Goal: Task Accomplishment & Management: Use online tool/utility

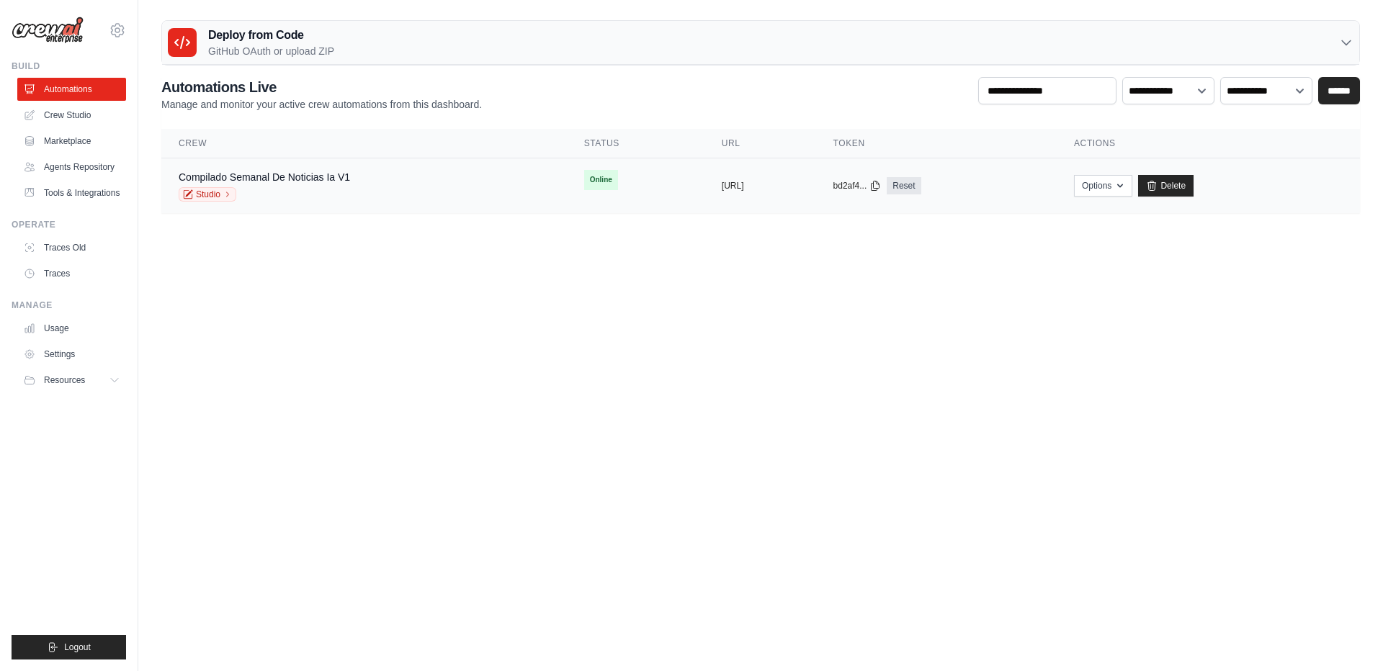
click at [287, 192] on div "Studio" at bounding box center [264, 194] width 171 height 14
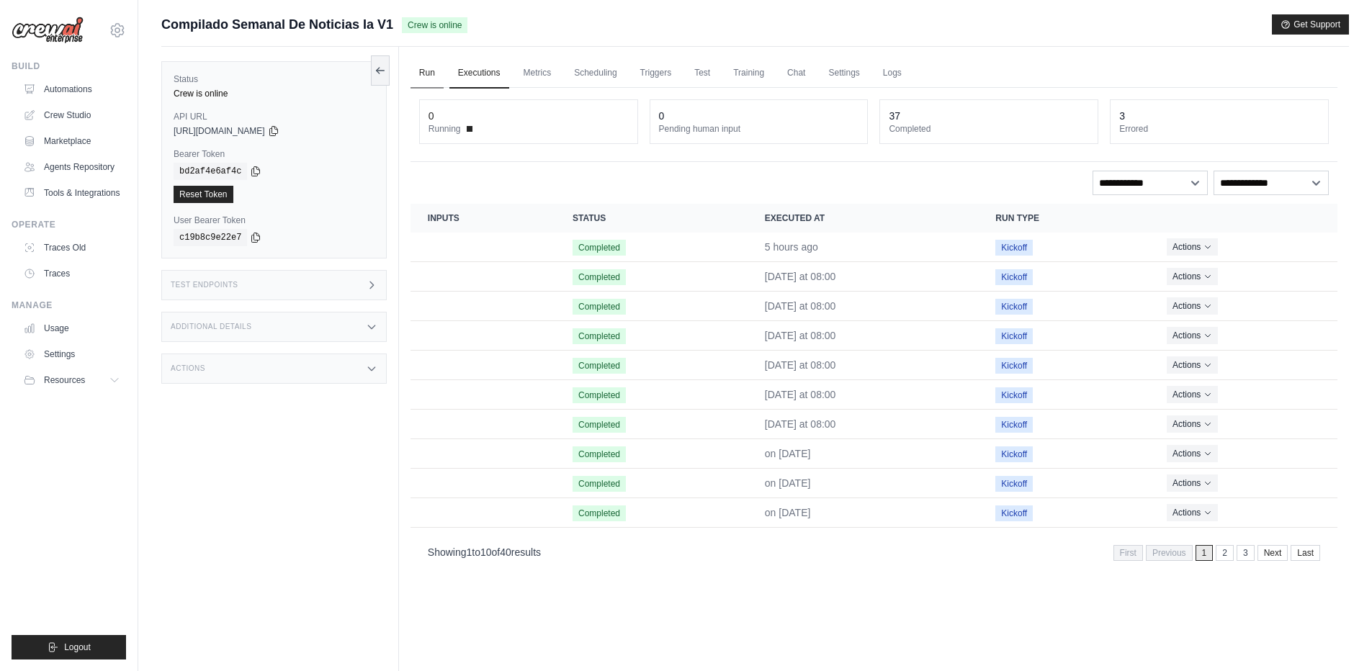
click at [433, 77] on link "Run" at bounding box center [426, 73] width 33 height 30
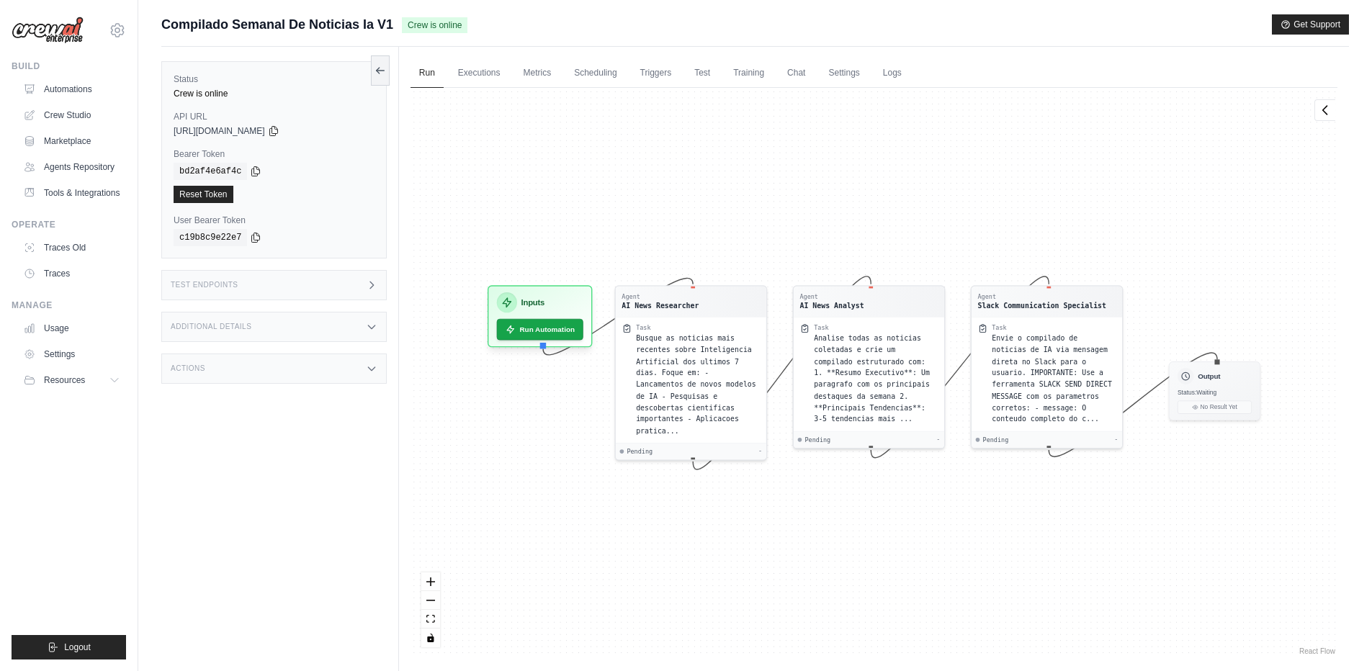
drag, startPoint x: 532, startPoint y: 486, endPoint x: 433, endPoint y: 446, distance: 107.3
click at [433, 446] on div "Agent AI News Researcher Task Busque as noticias mais recentes sobre Inteligenc…" at bounding box center [873, 373] width 927 height 570
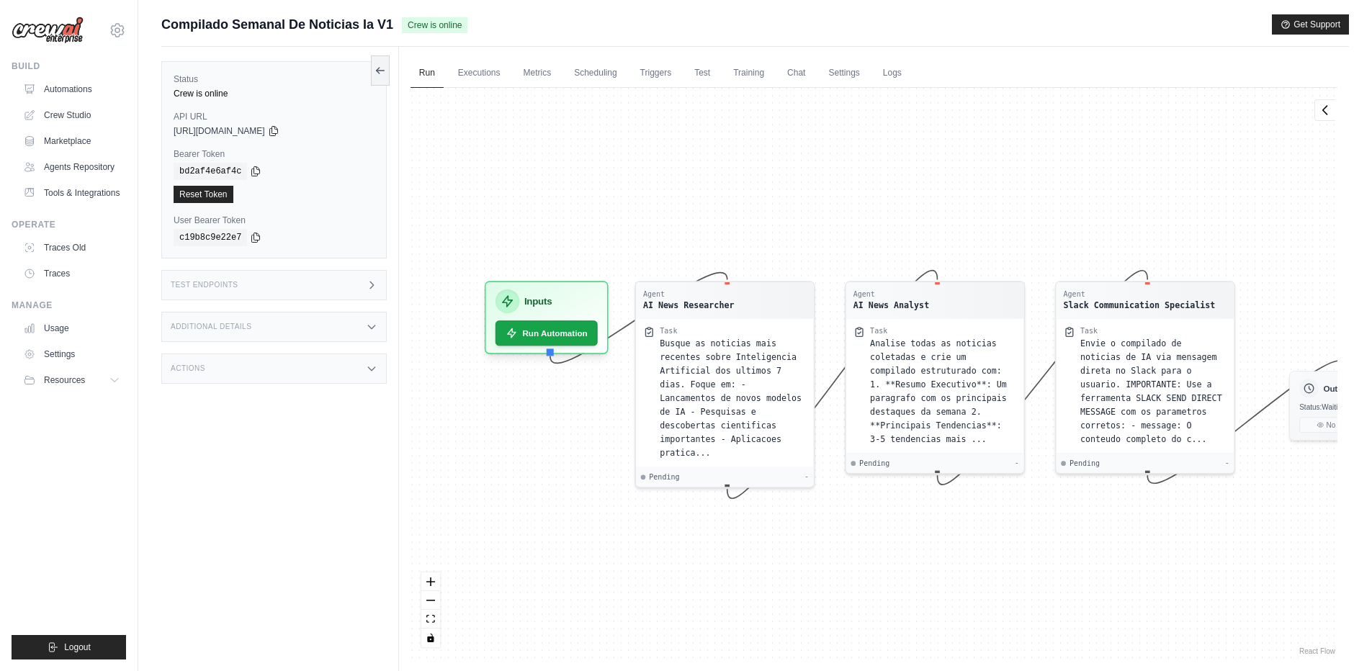
click at [288, 361] on div "Actions" at bounding box center [273, 369] width 225 height 30
click at [288, 331] on div "Additional Details" at bounding box center [273, 327] width 225 height 30
click at [296, 287] on div "Test Endpoints" at bounding box center [273, 285] width 225 height 30
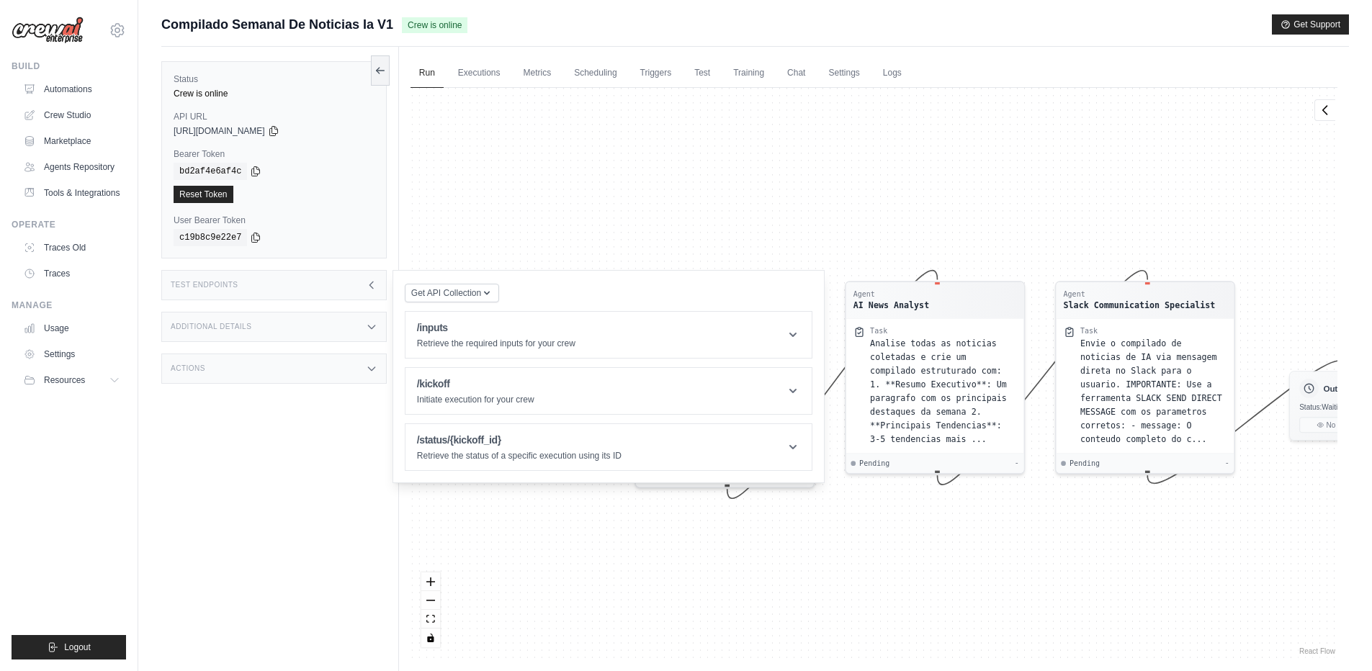
click at [296, 287] on div "Test Endpoints" at bounding box center [273, 285] width 225 height 30
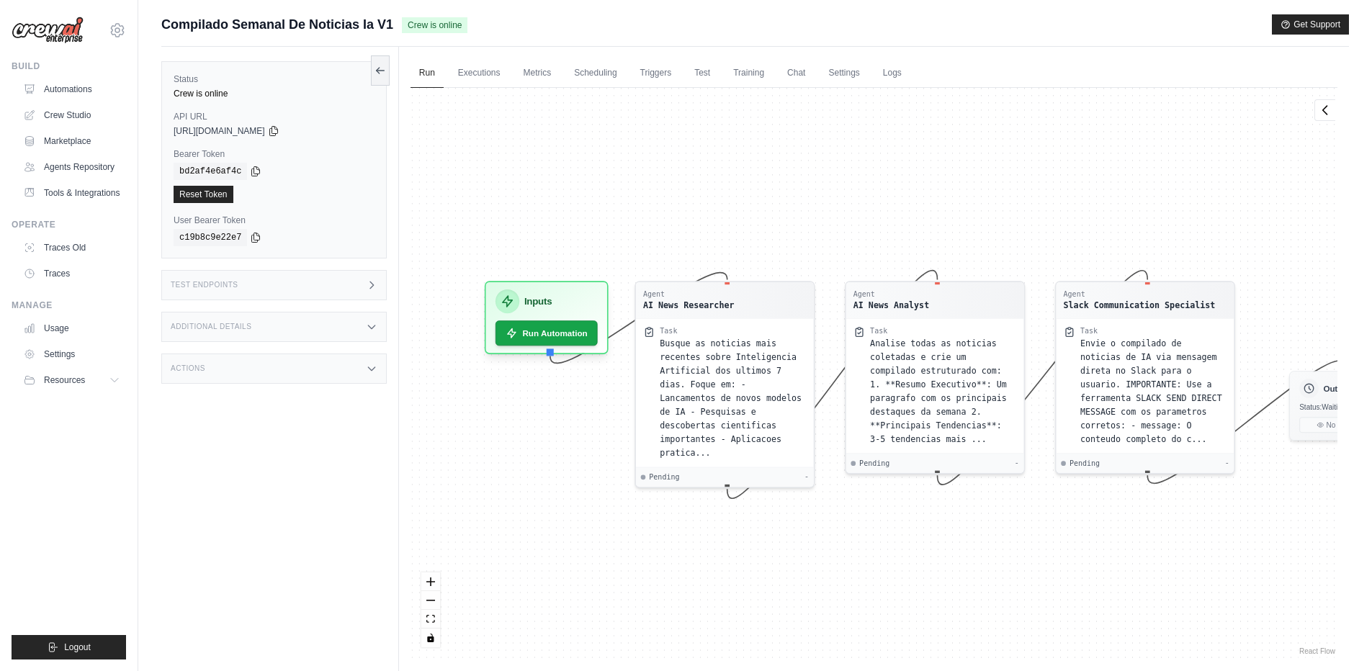
drag, startPoint x: 606, startPoint y: 484, endPoint x: 485, endPoint y: 464, distance: 122.7
click at [485, 464] on div "Agent AI News Researcher Task Busque as noticias mais recentes sobre Inteligenc…" at bounding box center [873, 373] width 927 height 570
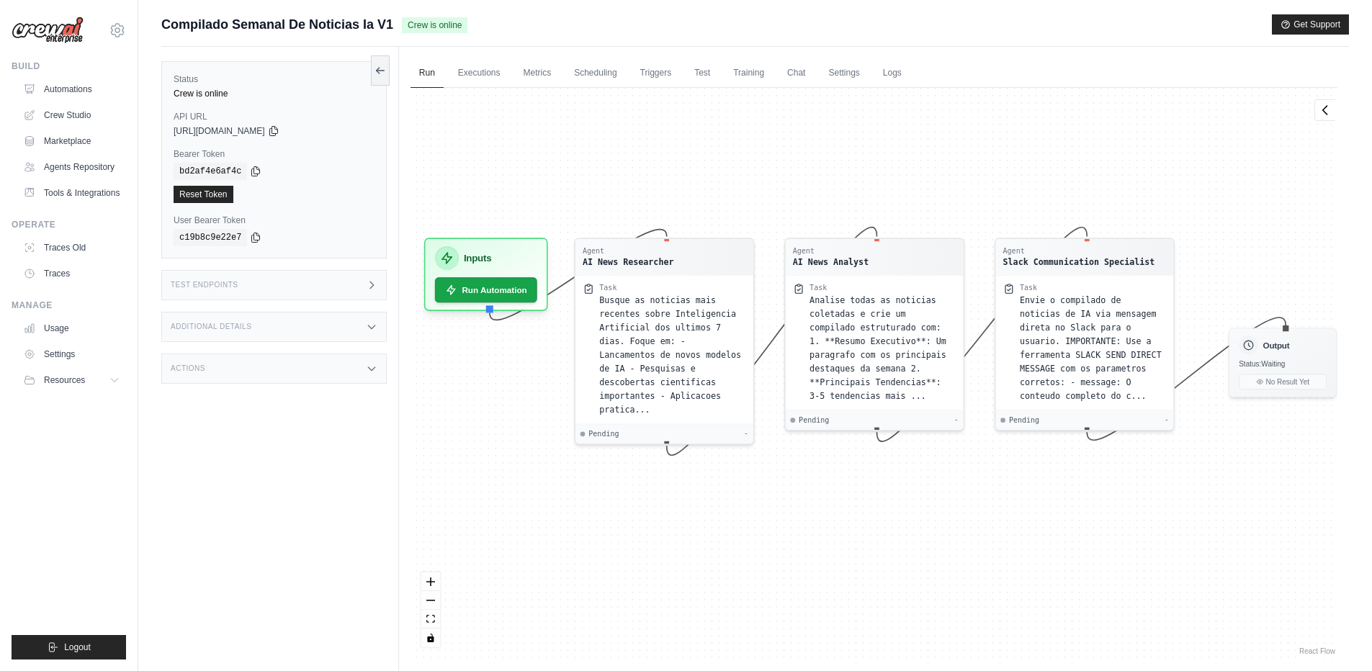
drag, startPoint x: 519, startPoint y: 480, endPoint x: 458, endPoint y: 438, distance: 73.9
click at [458, 438] on div "Agent AI News Researcher Task Busque as noticias mais recentes sobre Inteligenc…" at bounding box center [873, 373] width 927 height 570
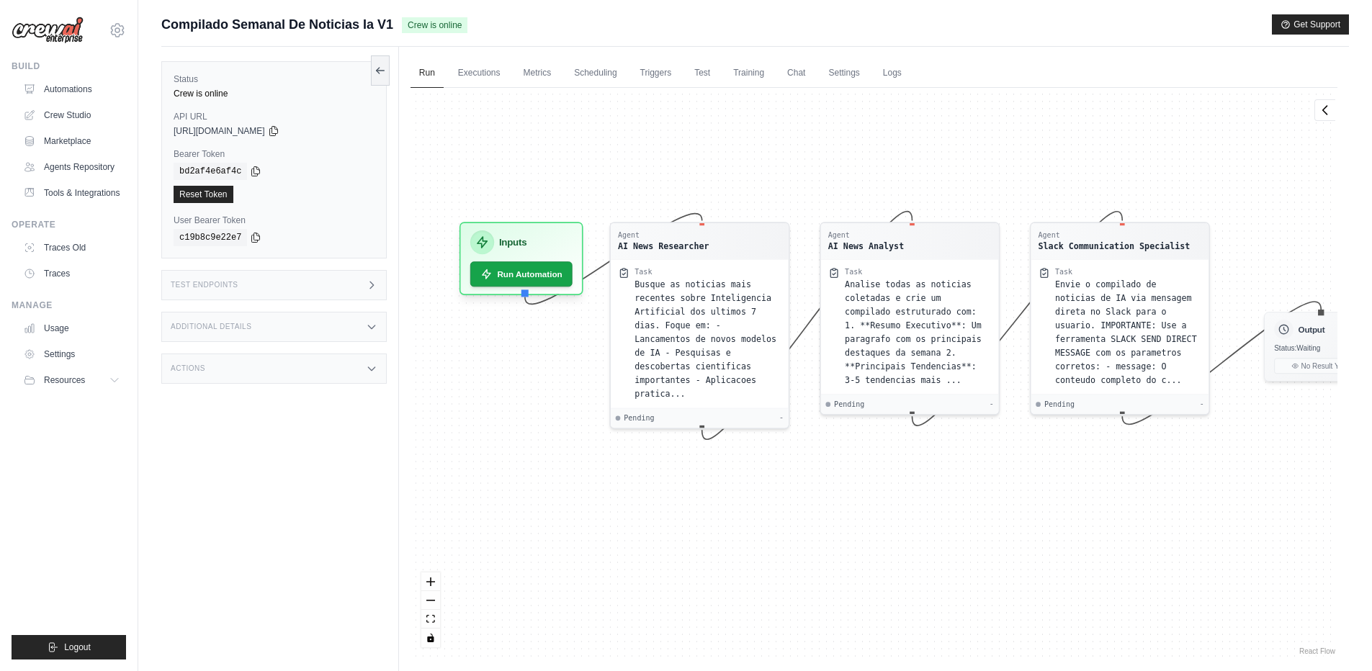
drag, startPoint x: 616, startPoint y: 512, endPoint x: 662, endPoint y: 506, distance: 45.8
click at [662, 506] on div "Agent AI News Researcher Task Busque as noticias mais recentes sobre Inteligenc…" at bounding box center [873, 373] width 927 height 570
click at [600, 73] on link "Scheduling" at bounding box center [595, 73] width 60 height 30
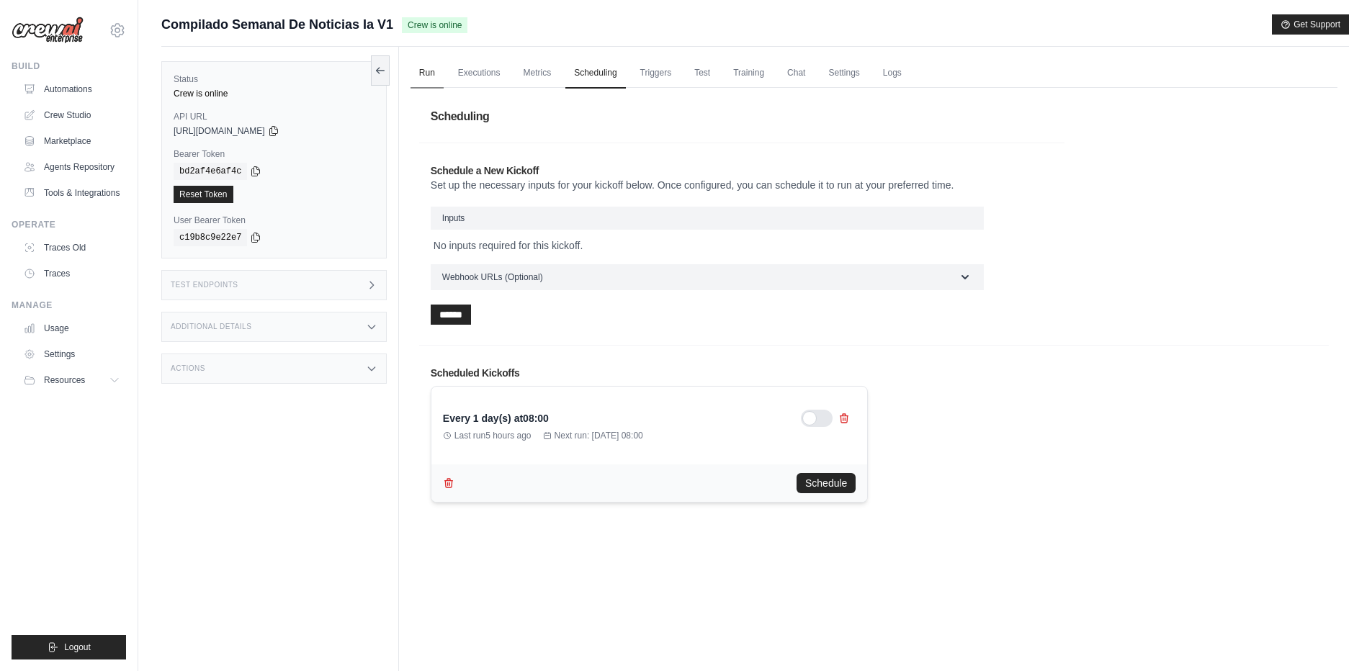
click at [422, 73] on link "Run" at bounding box center [426, 73] width 33 height 30
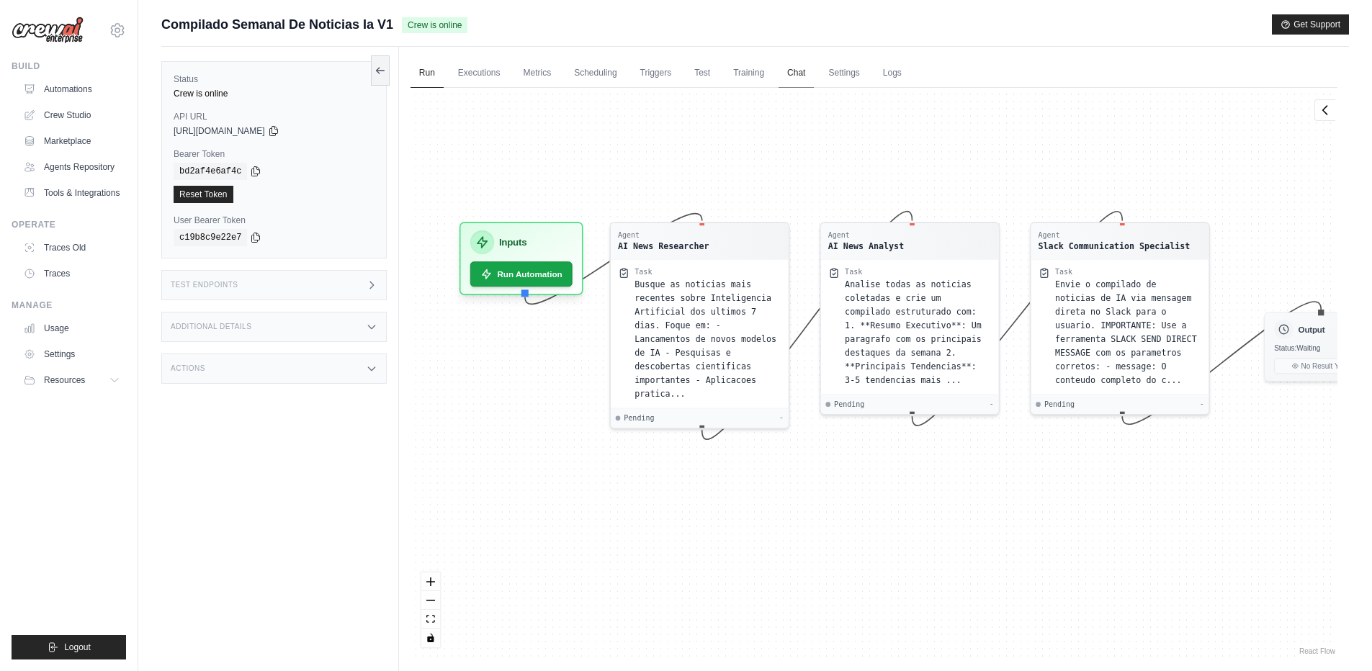
click at [796, 73] on link "Chat" at bounding box center [795, 73] width 35 height 30
click at [893, 79] on link "Logs" at bounding box center [892, 73] width 36 height 30
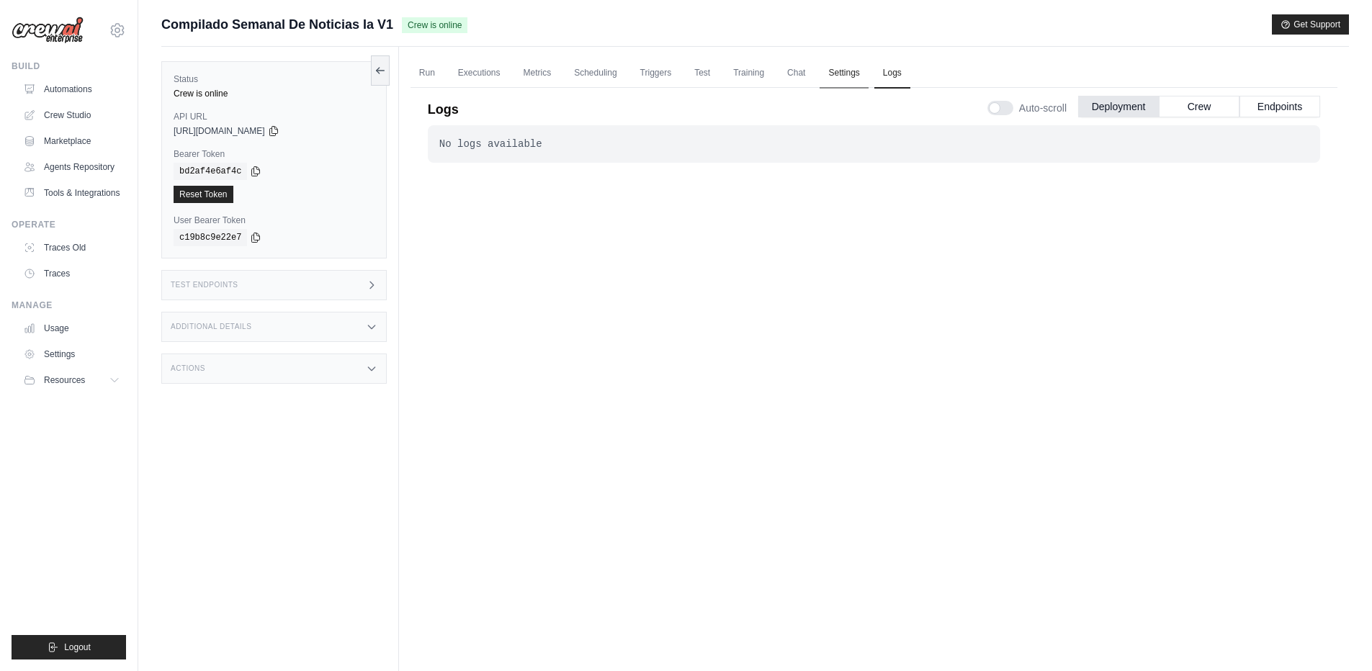
click at [843, 78] on link "Settings" at bounding box center [844, 73] width 48 height 30
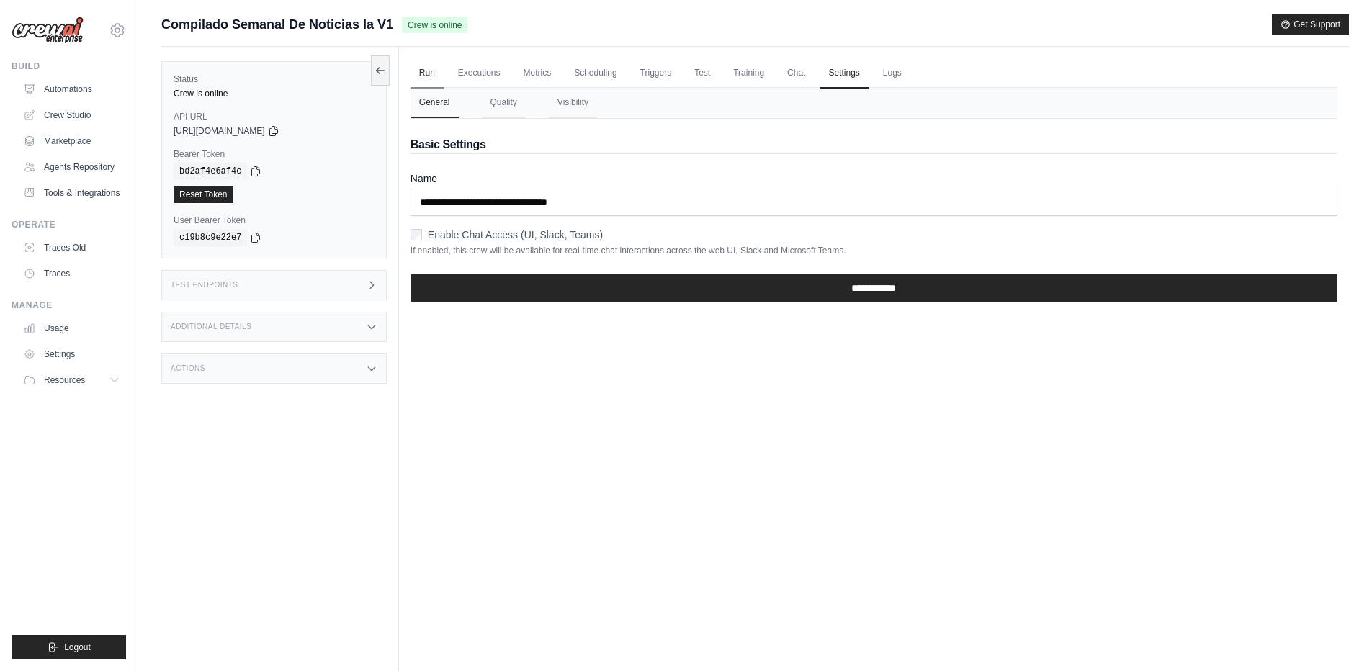
click at [429, 77] on link "Run" at bounding box center [426, 73] width 33 height 30
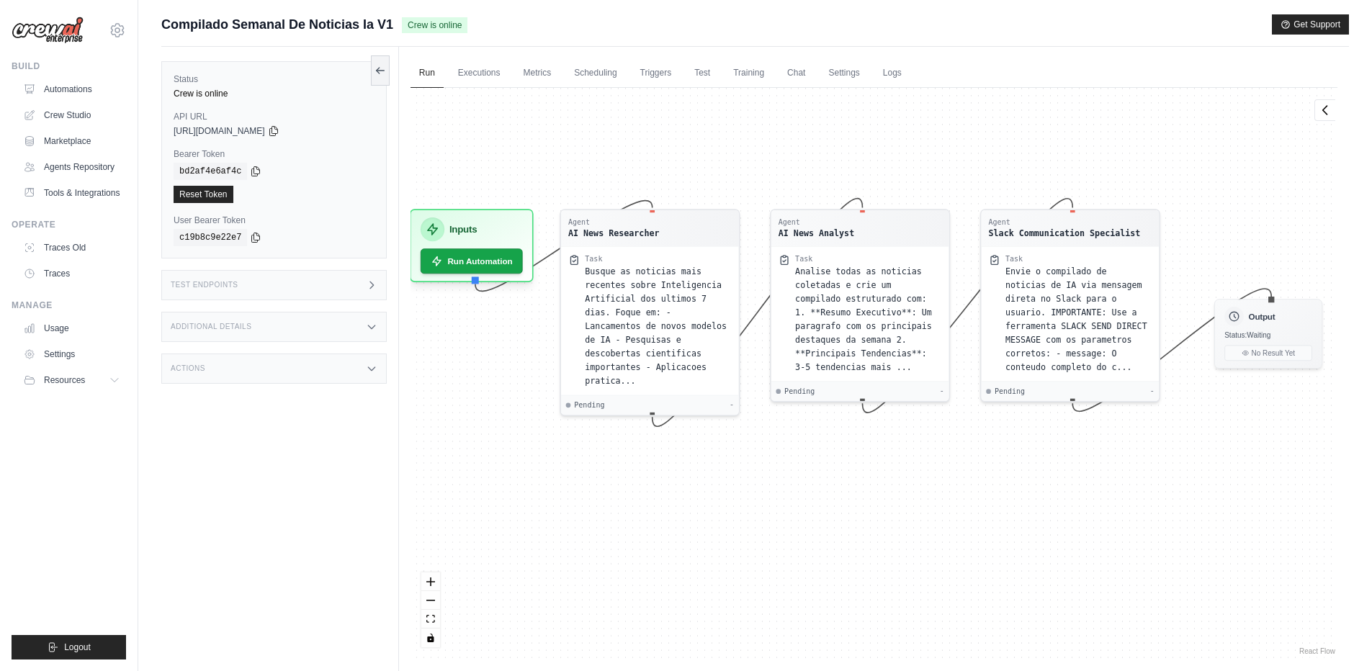
drag, startPoint x: 599, startPoint y: 494, endPoint x: 514, endPoint y: 481, distance: 86.0
click at [515, 480] on div "Agent AI News Researcher Task Busque as noticias mais recentes sobre Inteligenc…" at bounding box center [873, 373] width 927 height 570
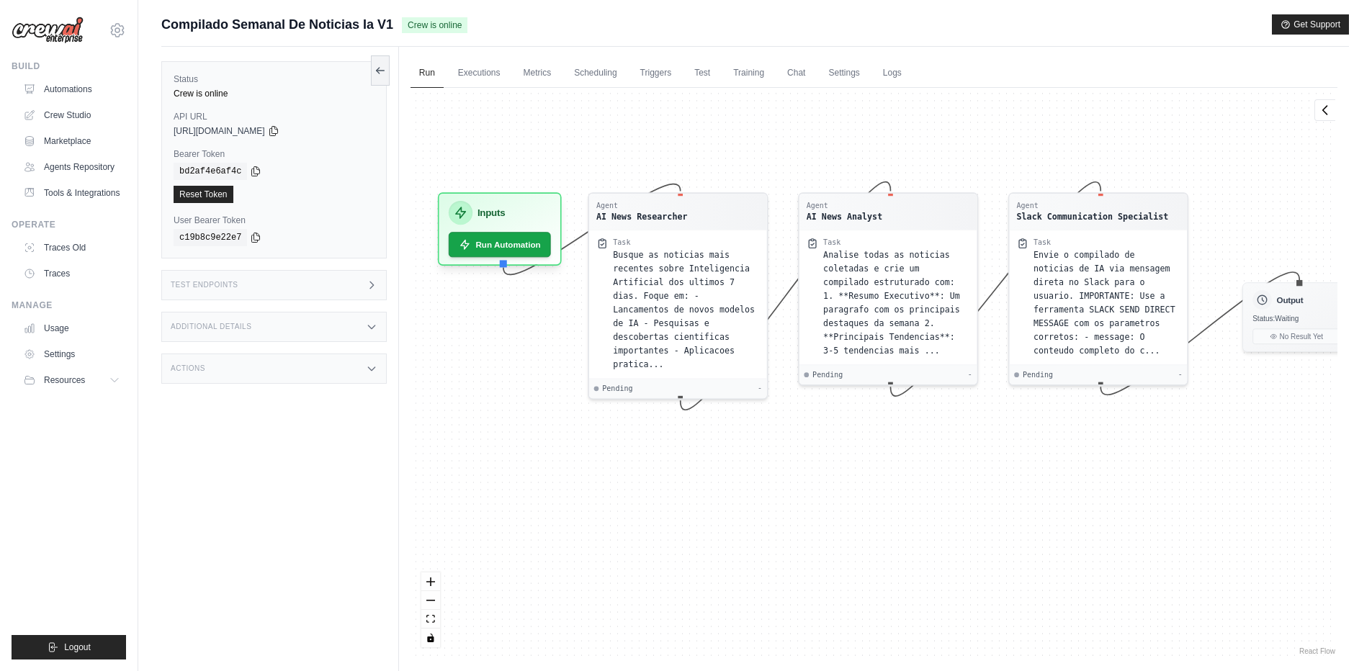
drag, startPoint x: 984, startPoint y: 529, endPoint x: 952, endPoint y: 526, distance: 32.6
click at [952, 526] on div "Agent AI News Researcher Task Busque as noticias mais recentes sobre Inteligenc…" at bounding box center [873, 373] width 927 height 570
click at [650, 458] on div "Agent AI News Researcher Task Busque as noticias mais recentes sobre Inteligenc…" at bounding box center [873, 373] width 927 height 570
click at [418, 182] on div "Agent AI News Researcher Task Busque as noticias mais recentes sobre Inteligenc…" at bounding box center [873, 373] width 927 height 570
click at [118, 35] on icon at bounding box center [117, 30] width 17 height 17
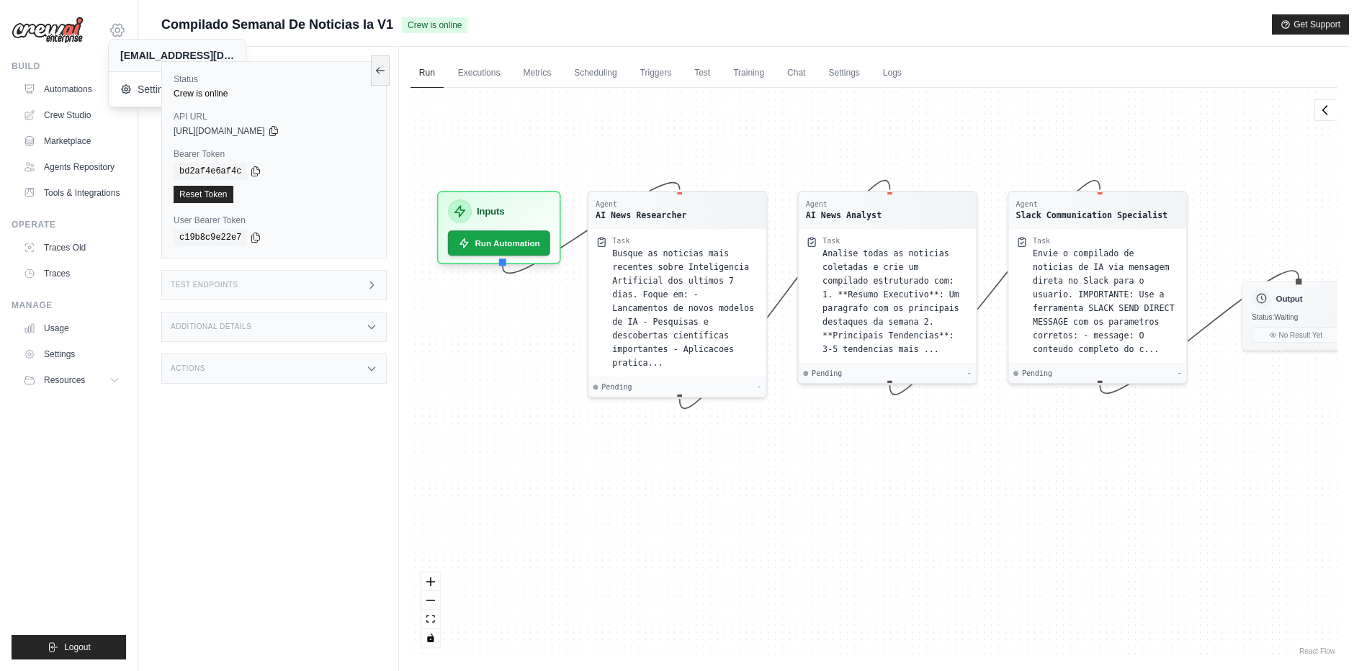
click at [118, 35] on icon at bounding box center [117, 30] width 17 height 17
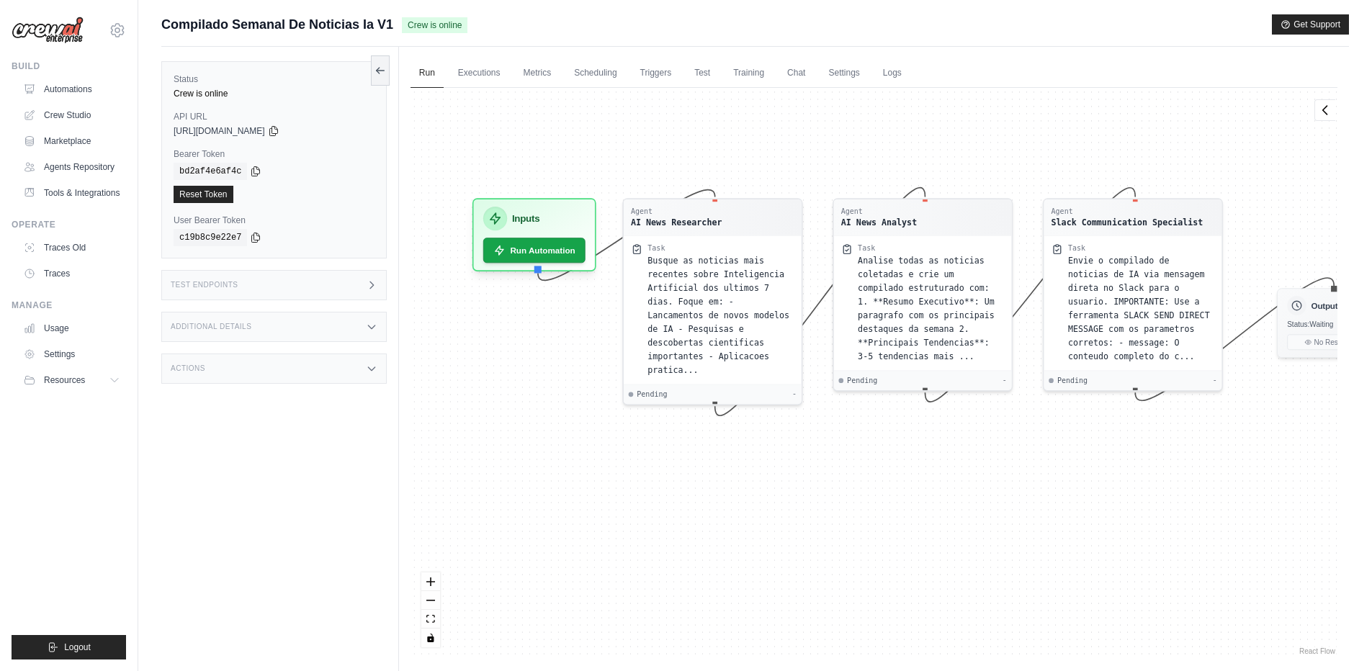
drag, startPoint x: 496, startPoint y: 462, endPoint x: 531, endPoint y: 470, distance: 36.0
click at [531, 470] on div "Agent AI News Researcher Task Busque as noticias mais recentes sobre Inteligenc…" at bounding box center [873, 373] width 927 height 570
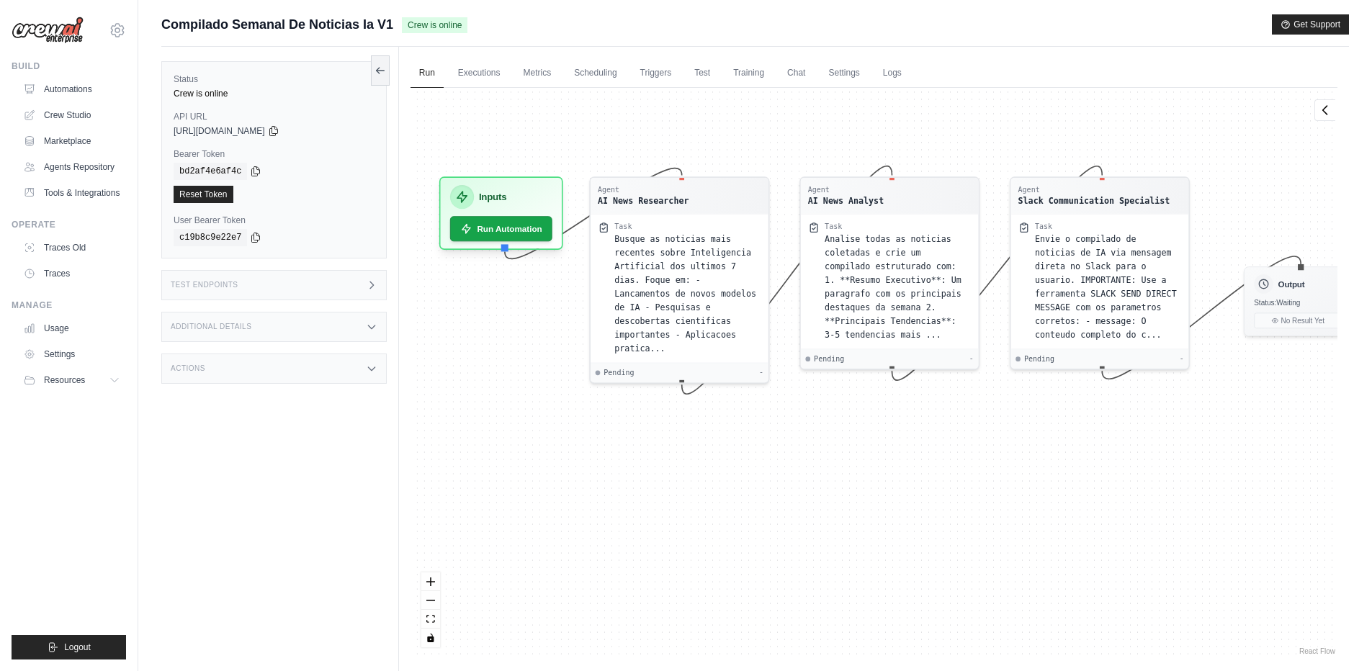
drag, startPoint x: 531, startPoint y: 403, endPoint x: 513, endPoint y: 395, distance: 20.1
click at [513, 395] on div "Agent AI News Researcher Task Busque as noticias mais recentes sobre Inteligenc…" at bounding box center [873, 373] width 927 height 570
click at [1319, 115] on icon at bounding box center [1325, 109] width 14 height 14
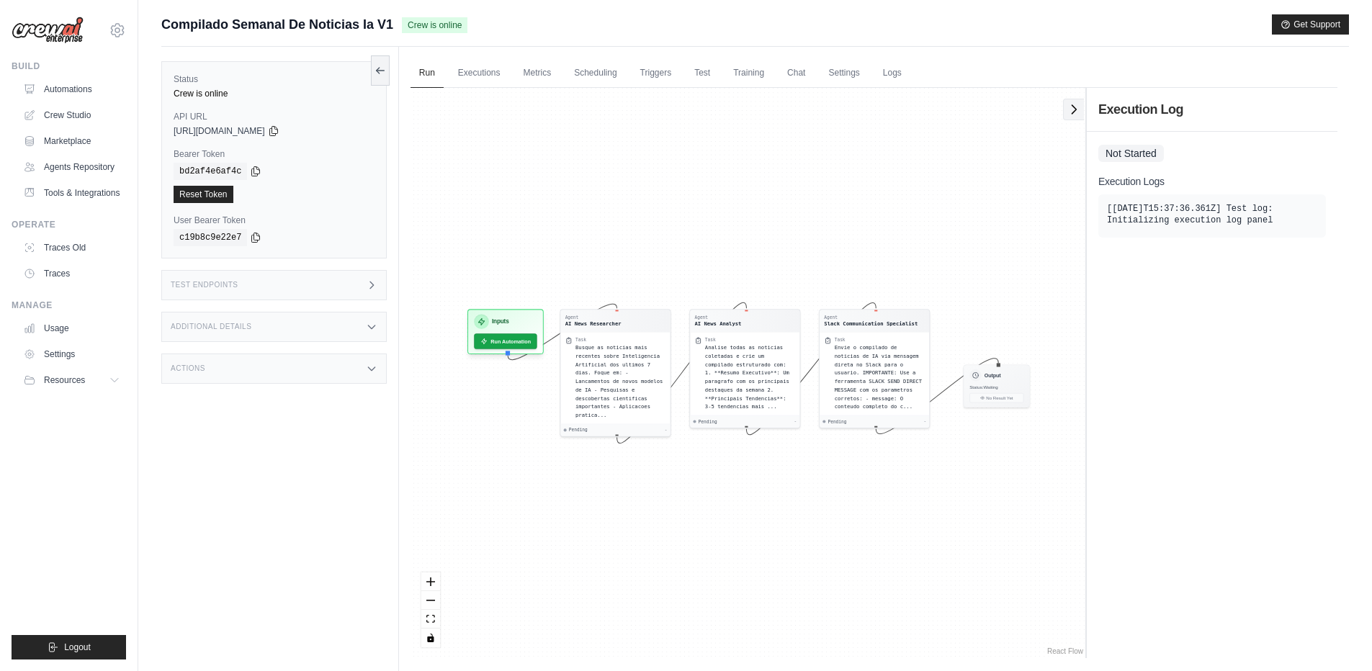
click at [1071, 114] on icon at bounding box center [1074, 109] width 14 height 14
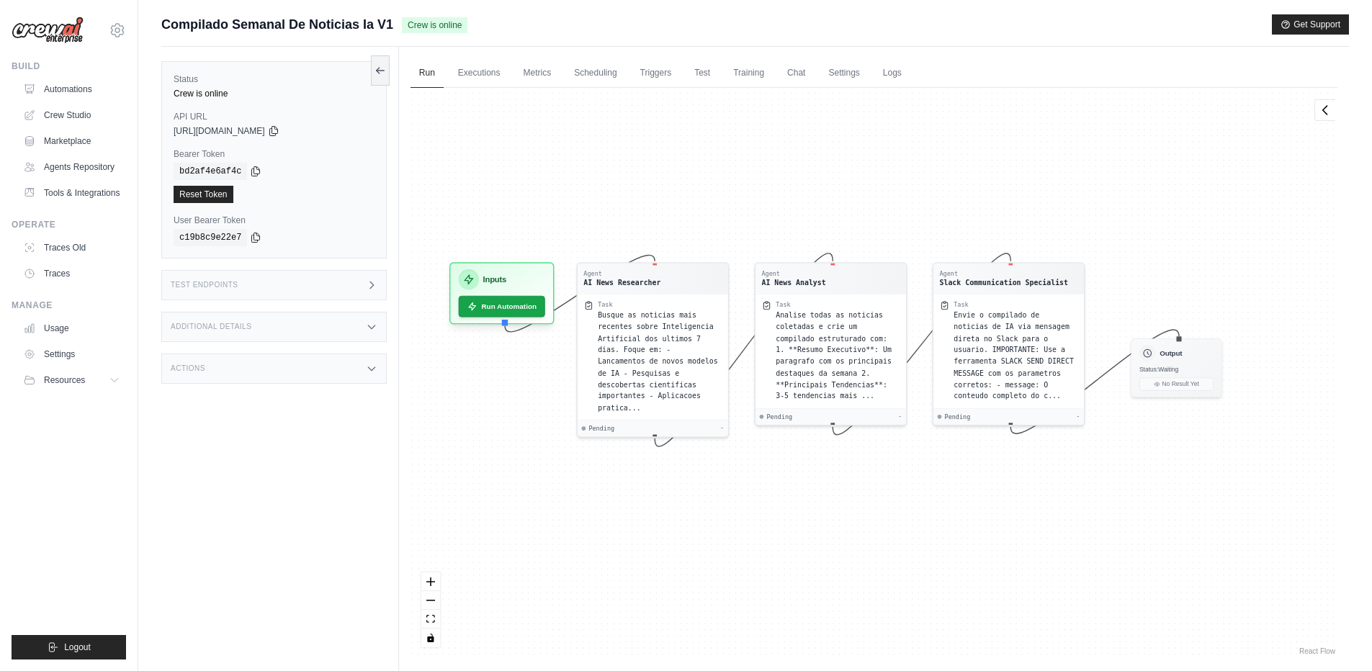
drag, startPoint x: 957, startPoint y: 526, endPoint x: 919, endPoint y: 503, distance: 44.6
click at [919, 503] on div "Agent AI News Researcher Task Busque as noticias mais recentes sobre Inteligenc…" at bounding box center [873, 373] width 927 height 570
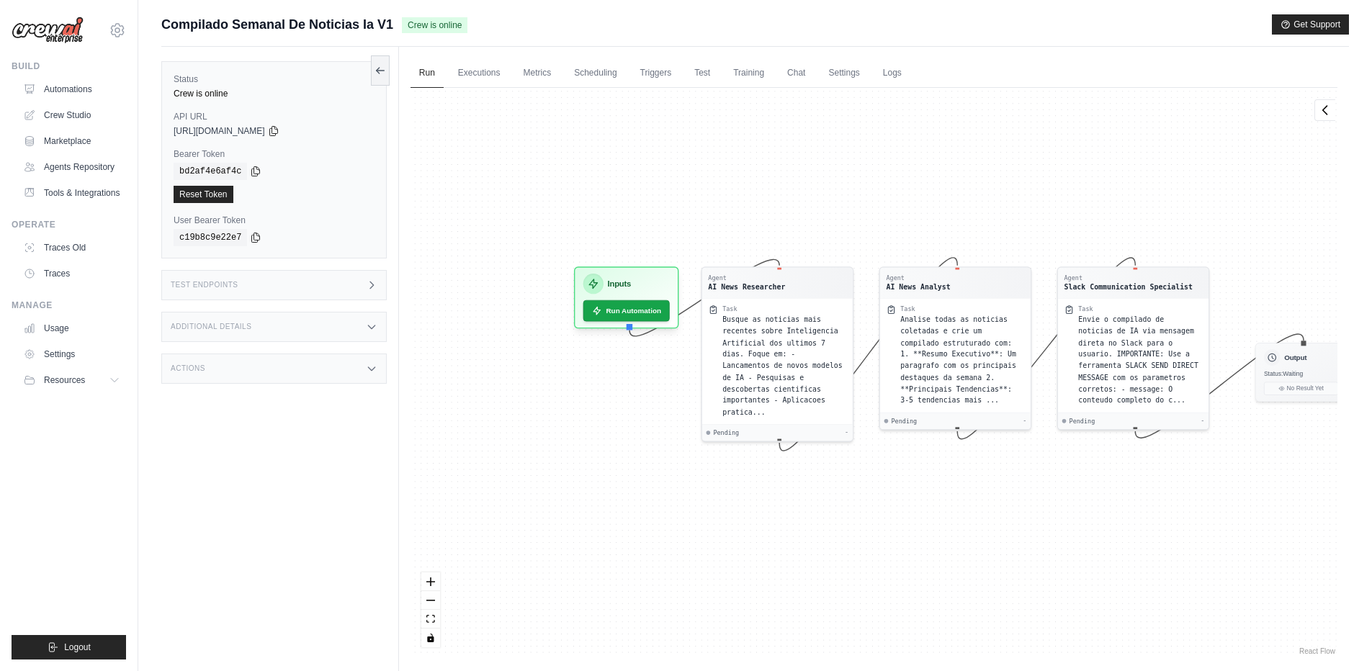
drag, startPoint x: 919, startPoint y: 503, endPoint x: 1044, endPoint y: 507, distance: 124.7
click at [1044, 507] on div "Agent AI News Researcher Task Busque as noticias mais recentes sobre Inteligenc…" at bounding box center [873, 373] width 927 height 570
